Goal: Communication & Community: Share content

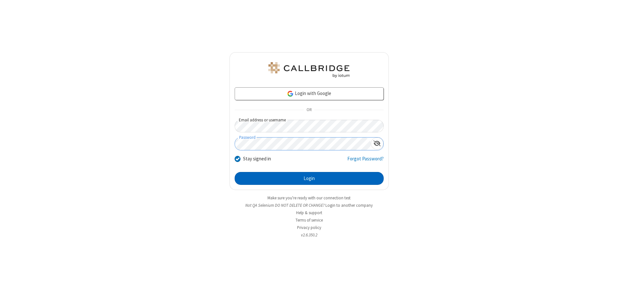
click at [309, 178] on button "Login" at bounding box center [309, 178] width 149 height 13
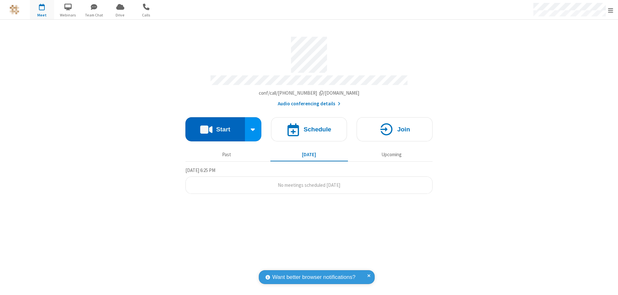
click at [215, 126] on button "Start" at bounding box center [215, 129] width 60 height 24
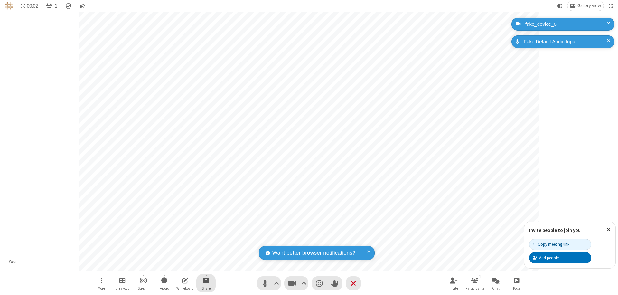
click at [206, 280] on span "Start sharing" at bounding box center [206, 280] width 6 height 8
click at [206, 241] on span "Share additional camera" at bounding box center [210, 241] width 48 height 5
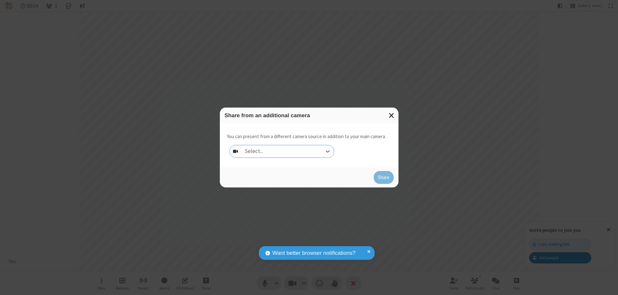
click at [287, 151] on div "Select..." at bounding box center [287, 151] width 92 height 12
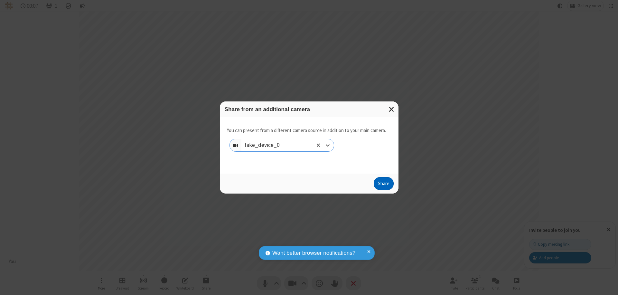
click at [383, 185] on button "Share" at bounding box center [384, 183] width 20 height 13
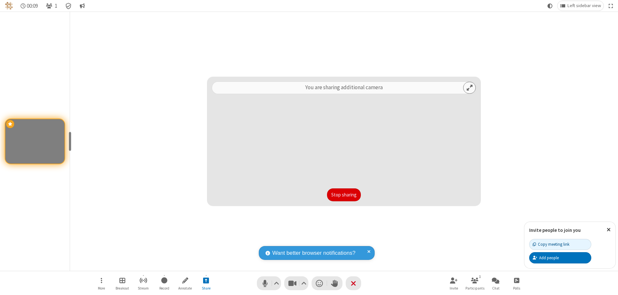
click at [344, 195] on button "Stop sharing" at bounding box center [344, 194] width 34 height 13
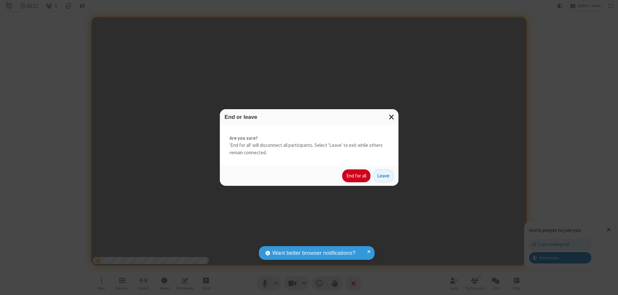
click at [357, 176] on button "End for all" at bounding box center [356, 175] width 28 height 13
